Goal: Task Accomplishment & Management: Manage account settings

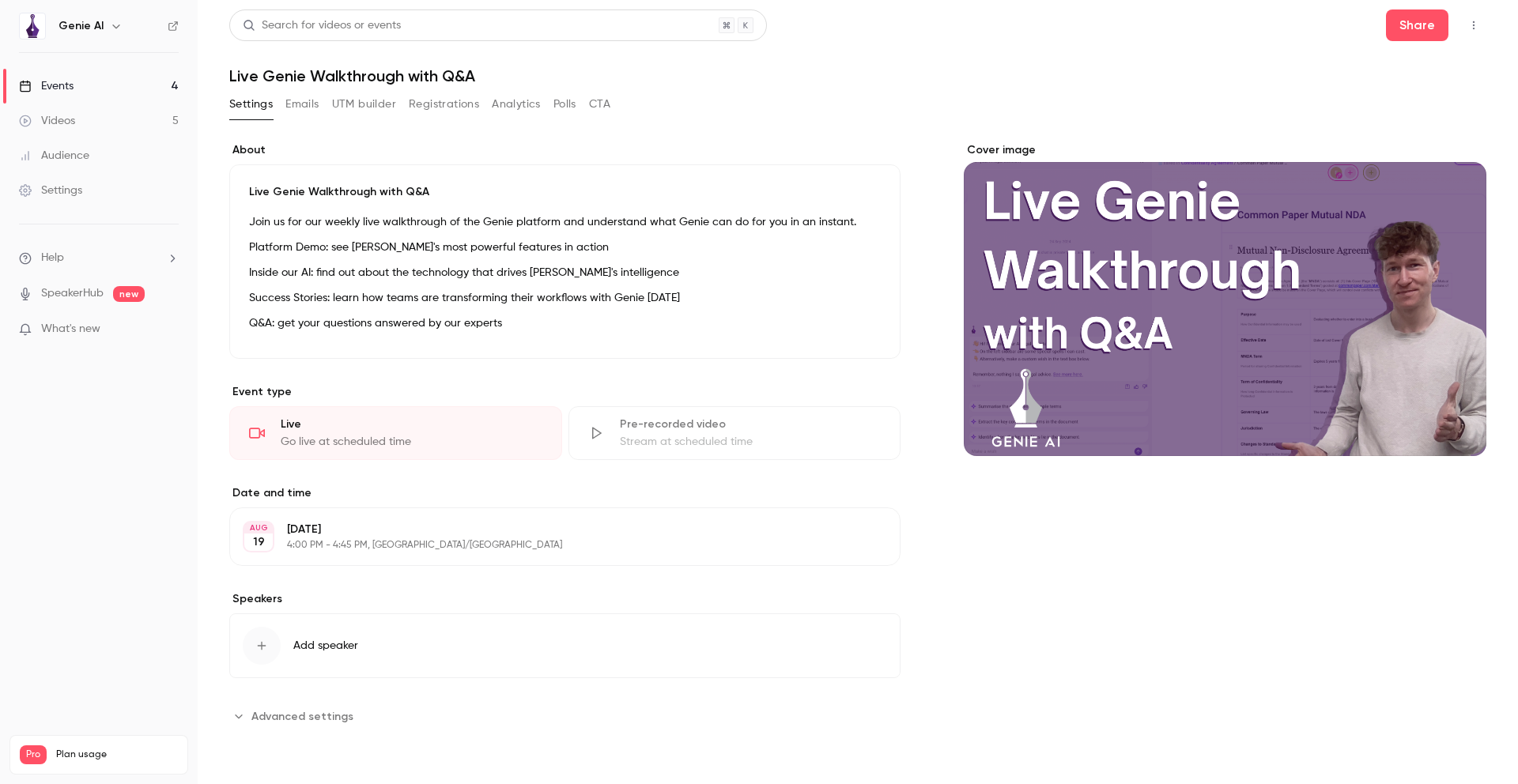
click at [66, 85] on div "Events" at bounding box center [46, 86] width 55 height 15
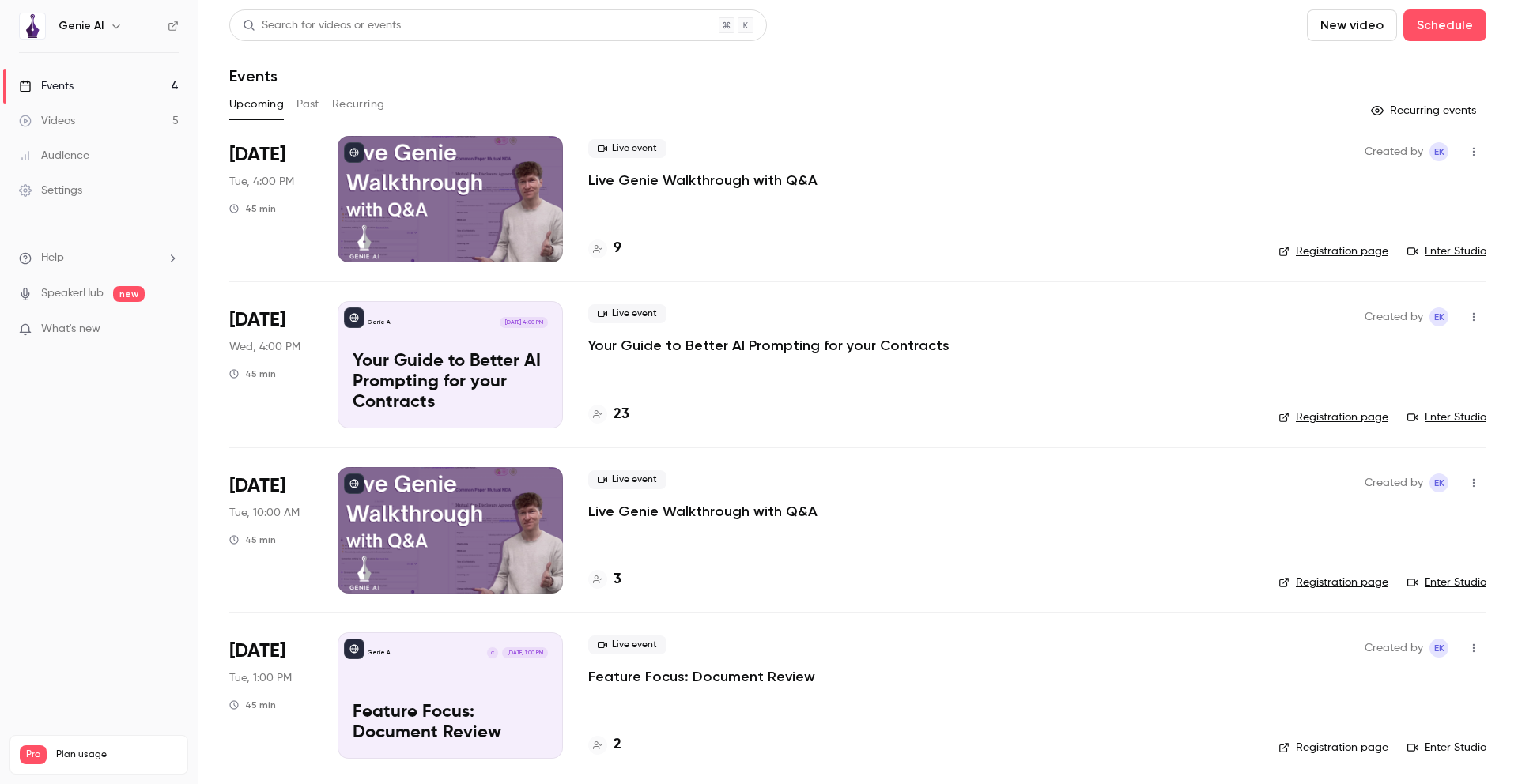
click at [687, 178] on p "Live Genie Walkthrough with Q&A" at bounding box center [702, 179] width 229 height 19
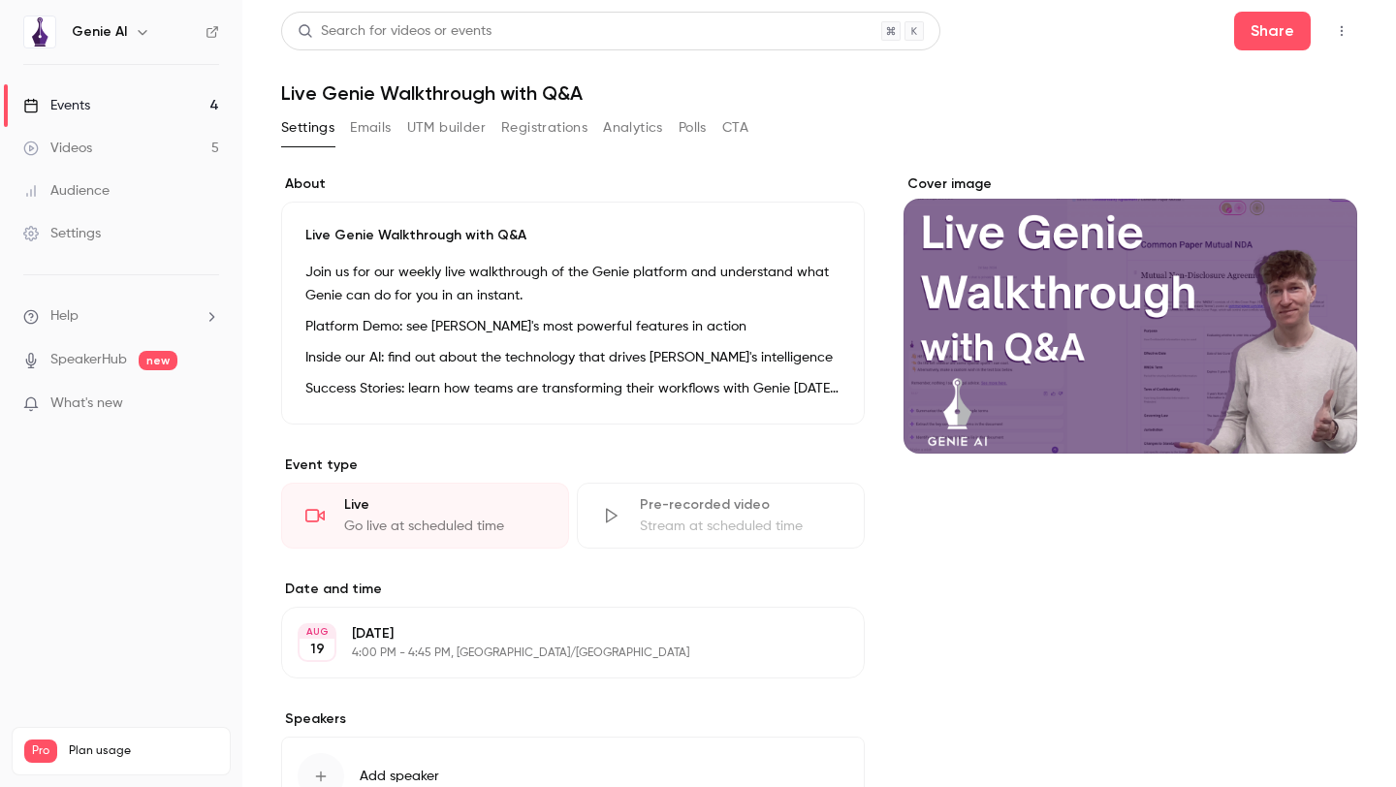
click at [411, 500] on div "Live" at bounding box center [444, 505] width 201 height 19
click at [81, 102] on div "Events" at bounding box center [56, 105] width 67 height 19
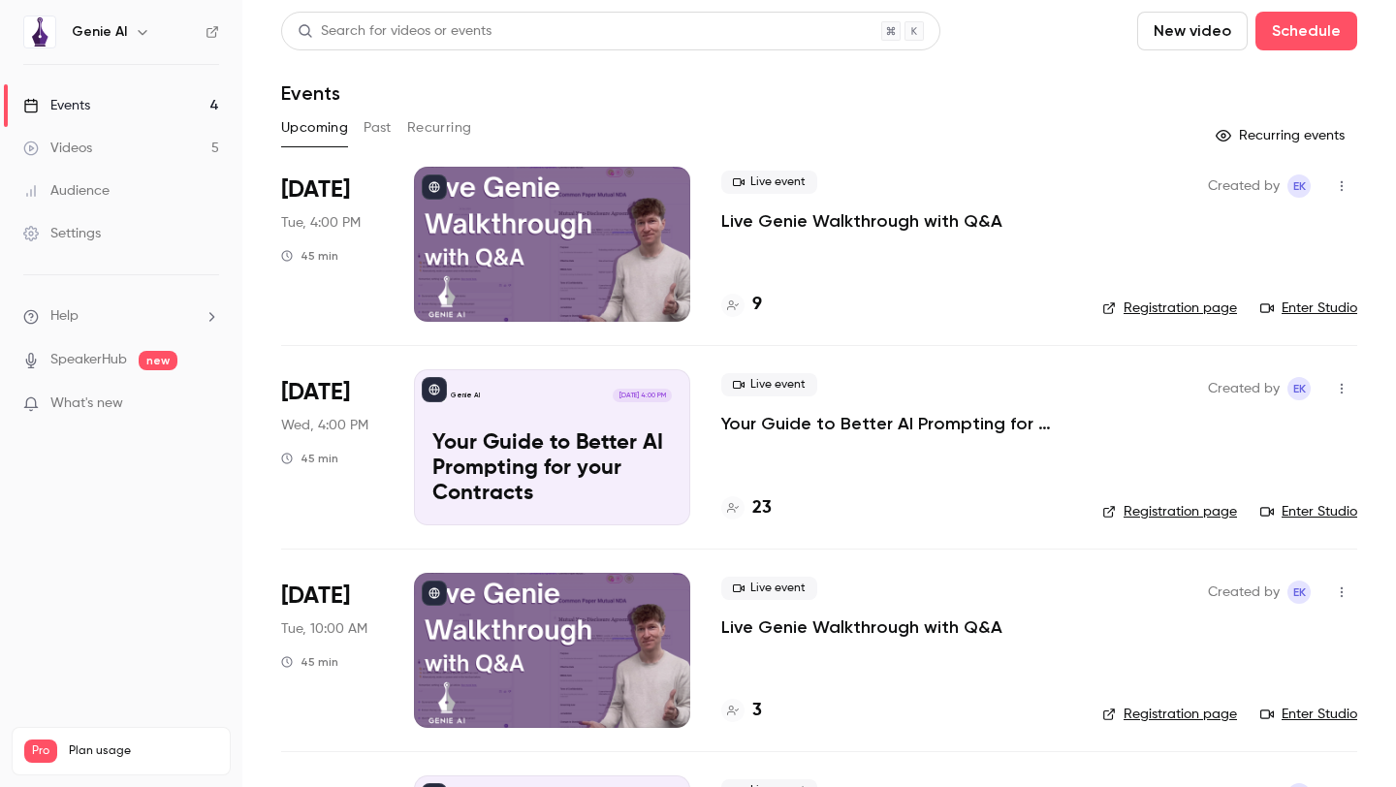
click at [1291, 310] on link "Enter Studio" at bounding box center [1309, 308] width 97 height 19
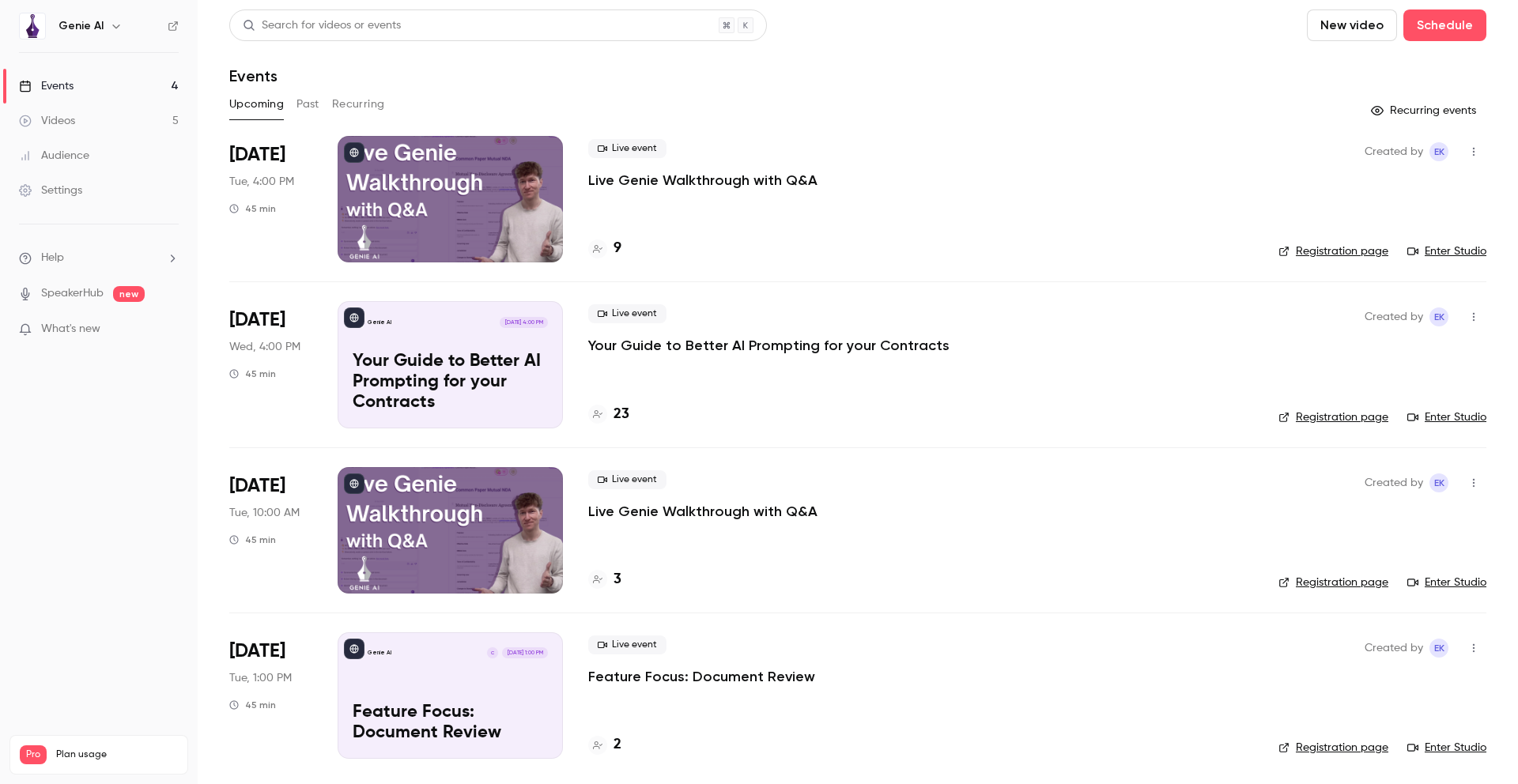
click at [664, 180] on p "Live Genie Walkthrough with Q&A" at bounding box center [702, 179] width 229 height 19
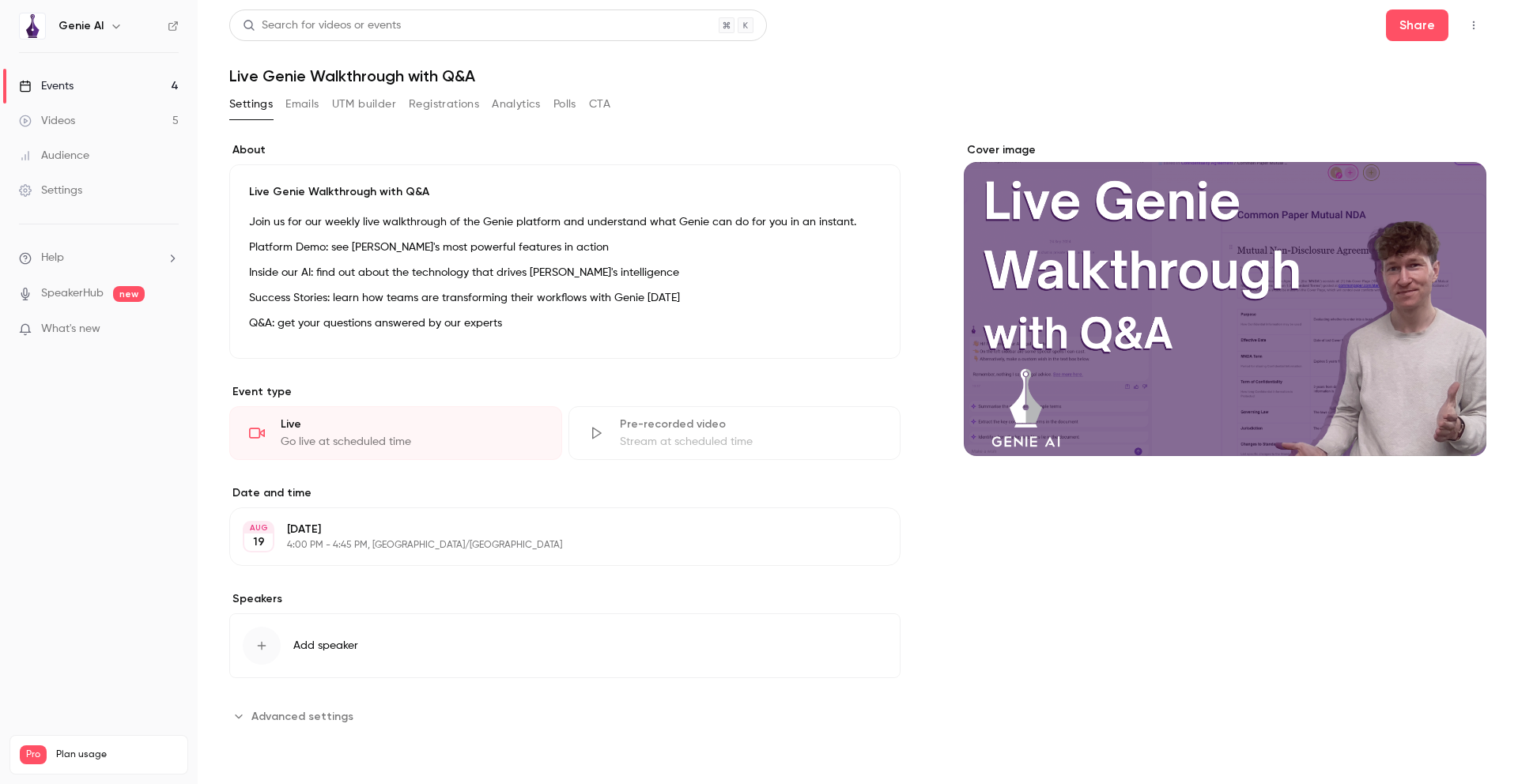
click at [435, 106] on button "Registrations" at bounding box center [443, 104] width 70 height 25
